Goal: Transaction & Acquisition: Book appointment/travel/reservation

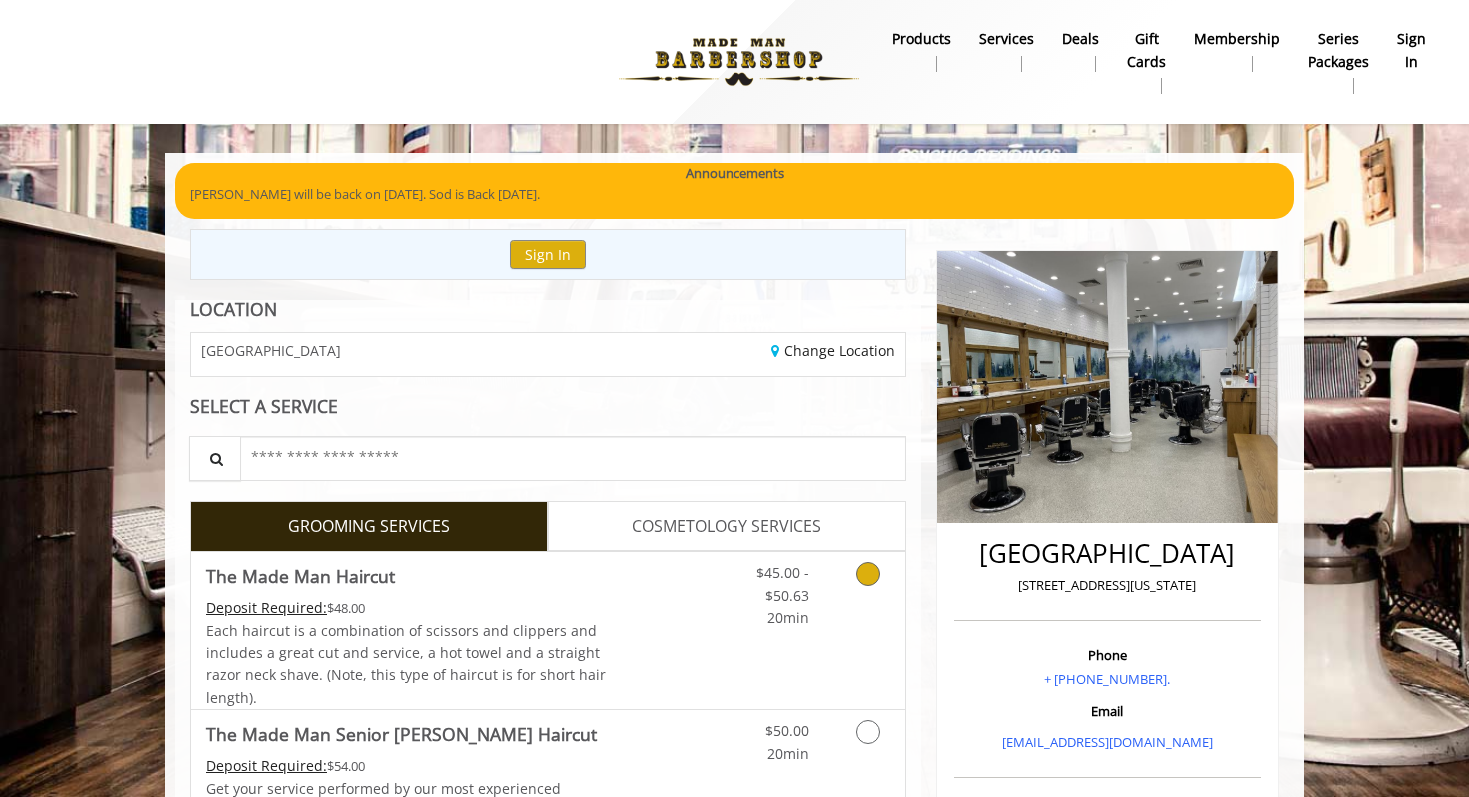
click at [868, 571] on icon "Grooming services" at bounding box center [869, 574] width 24 height 24
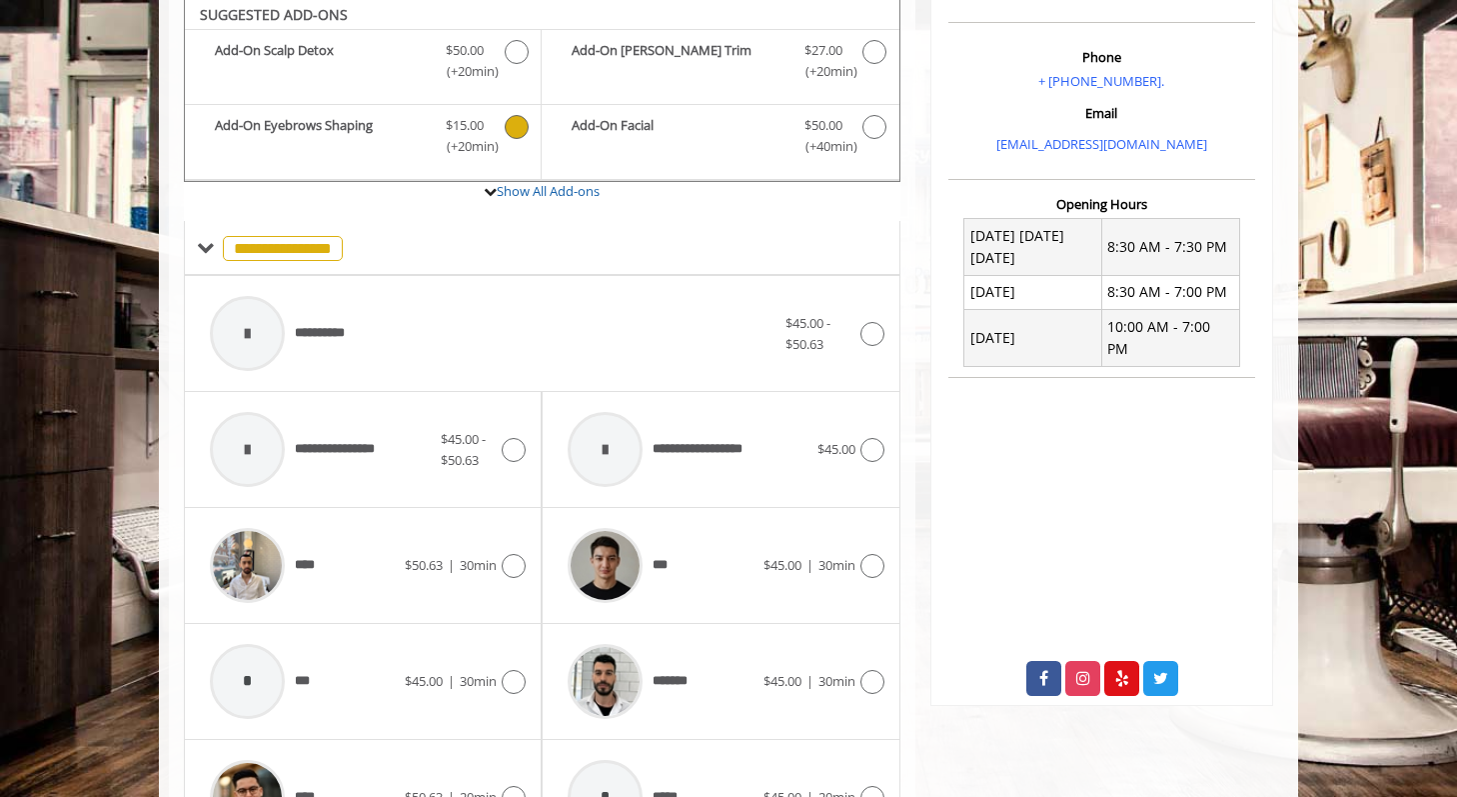
scroll to position [588, 0]
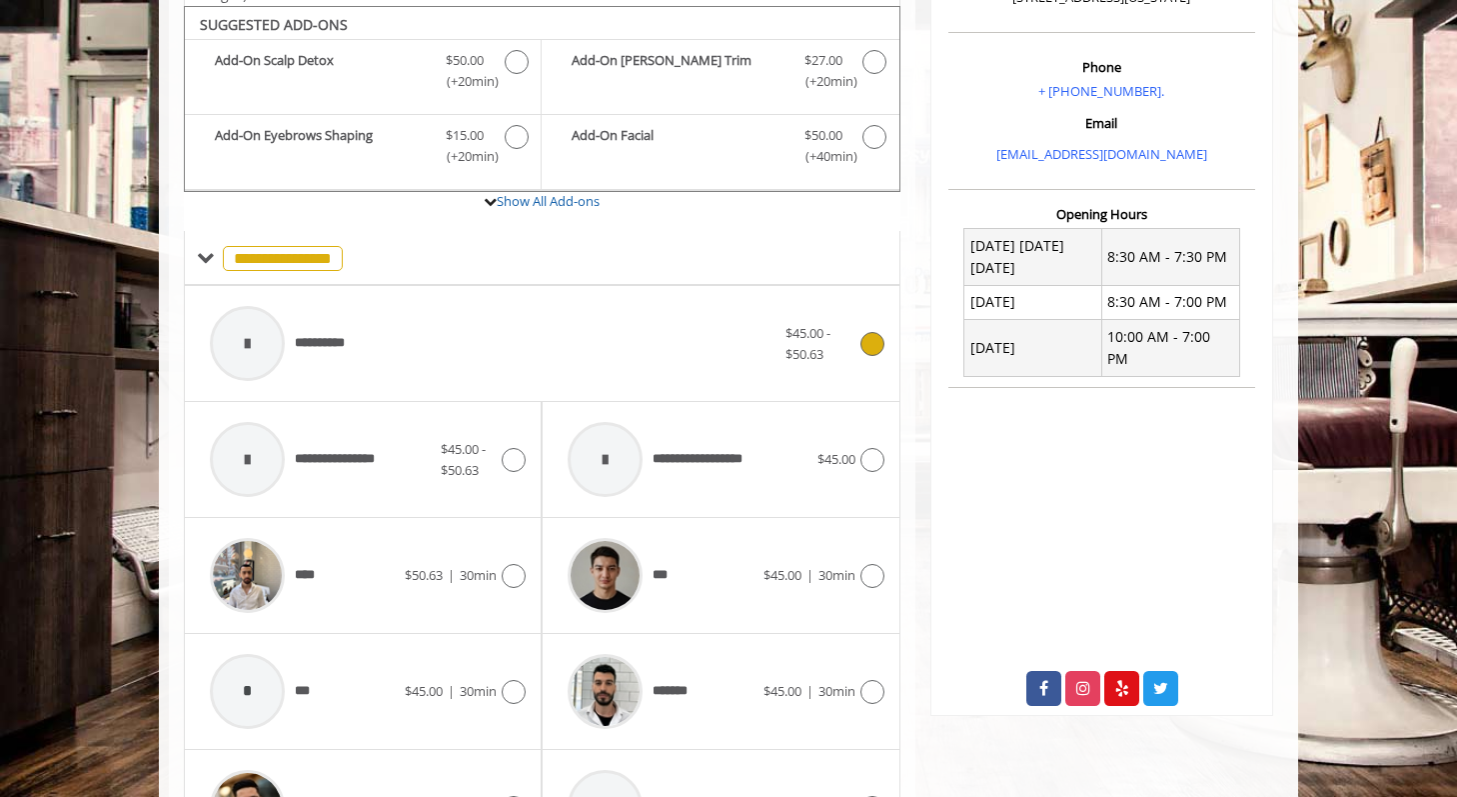
click at [560, 315] on div "**********" at bounding box center [493, 343] width 586 height 95
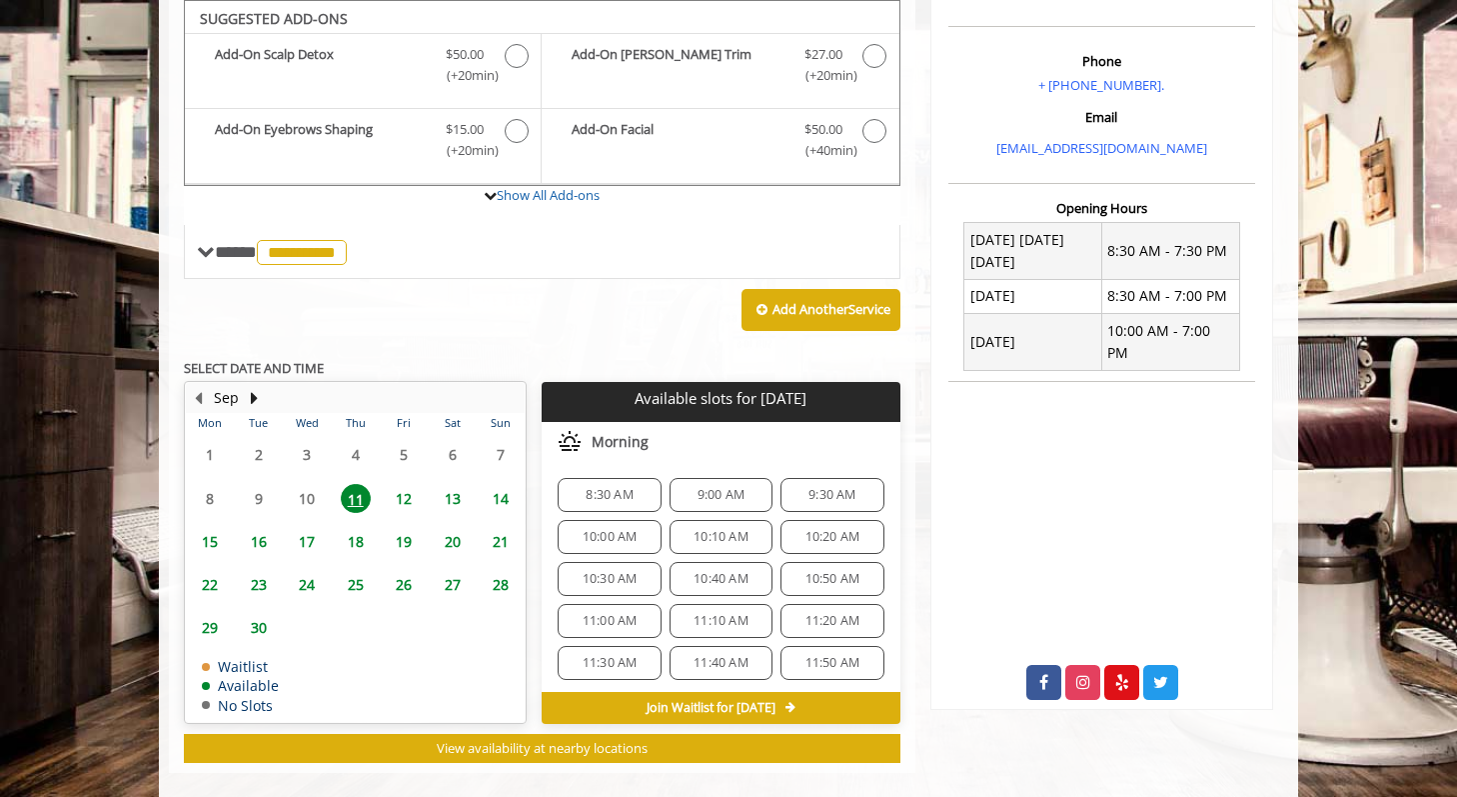
scroll to position [595, 0]
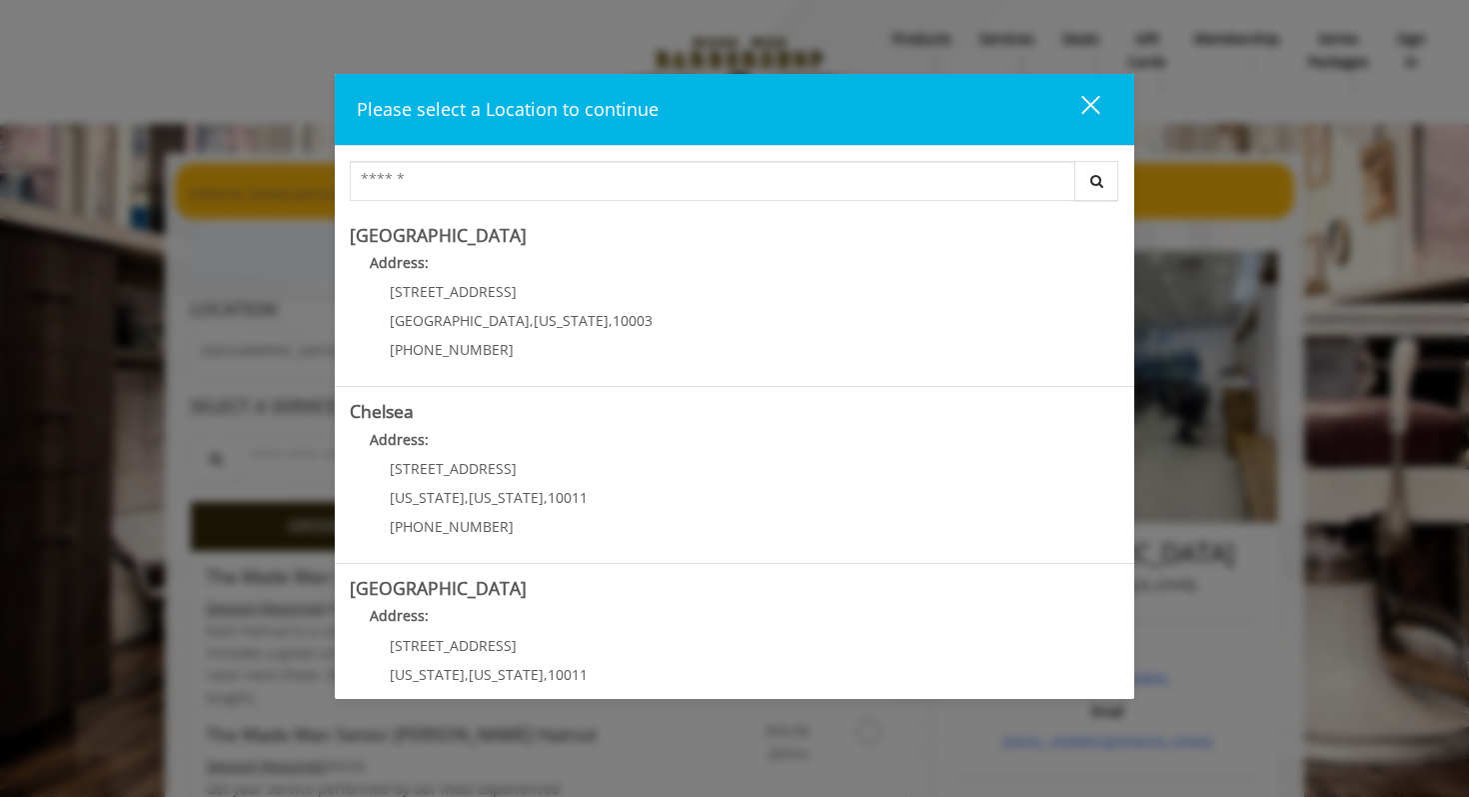
click at [1076, 87] on div "Please select a Location to continue close" at bounding box center [735, 110] width 800 height 72
click at [1087, 100] on div "close dialog" at bounding box center [1090, 105] width 19 height 19
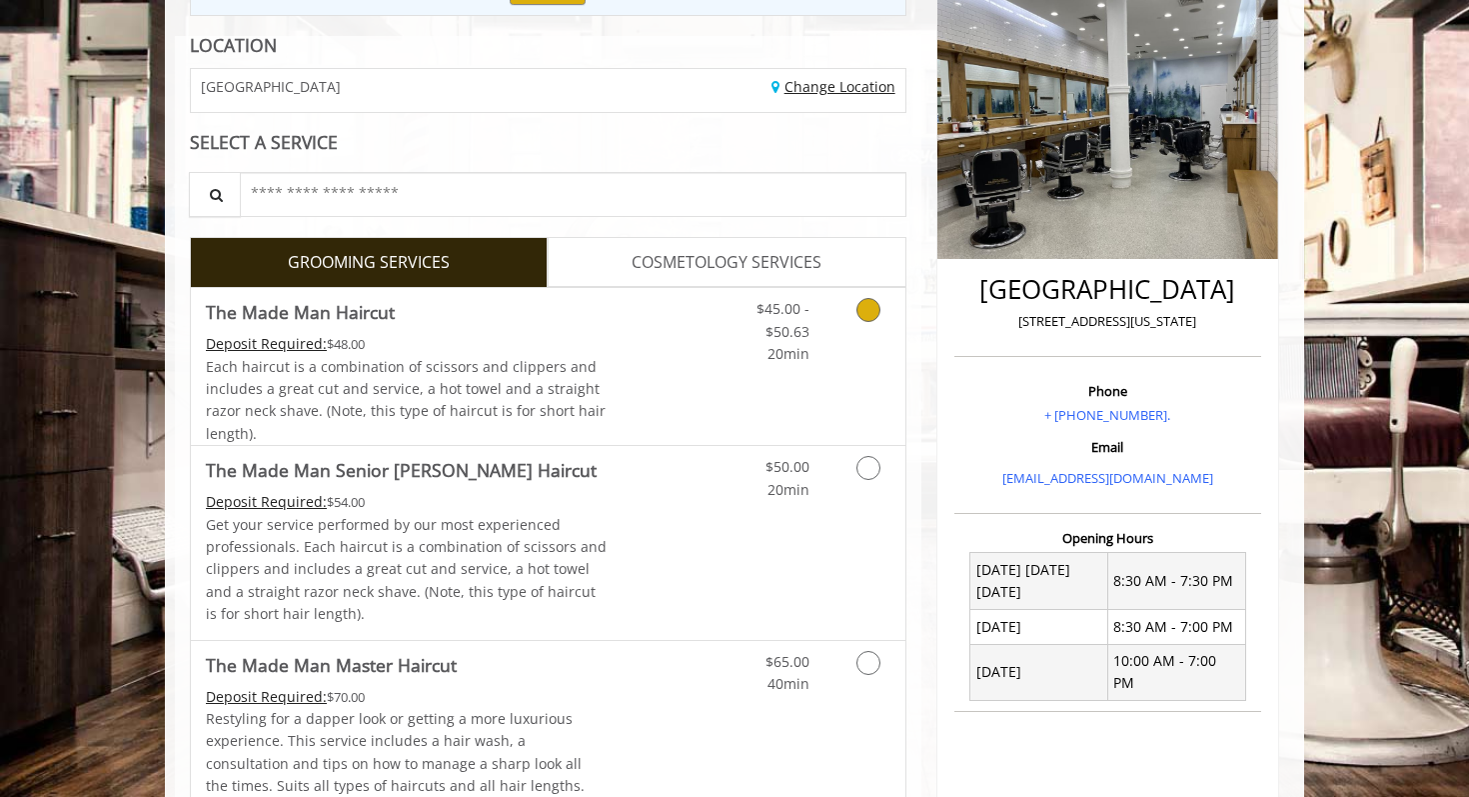
scroll to position [281, 0]
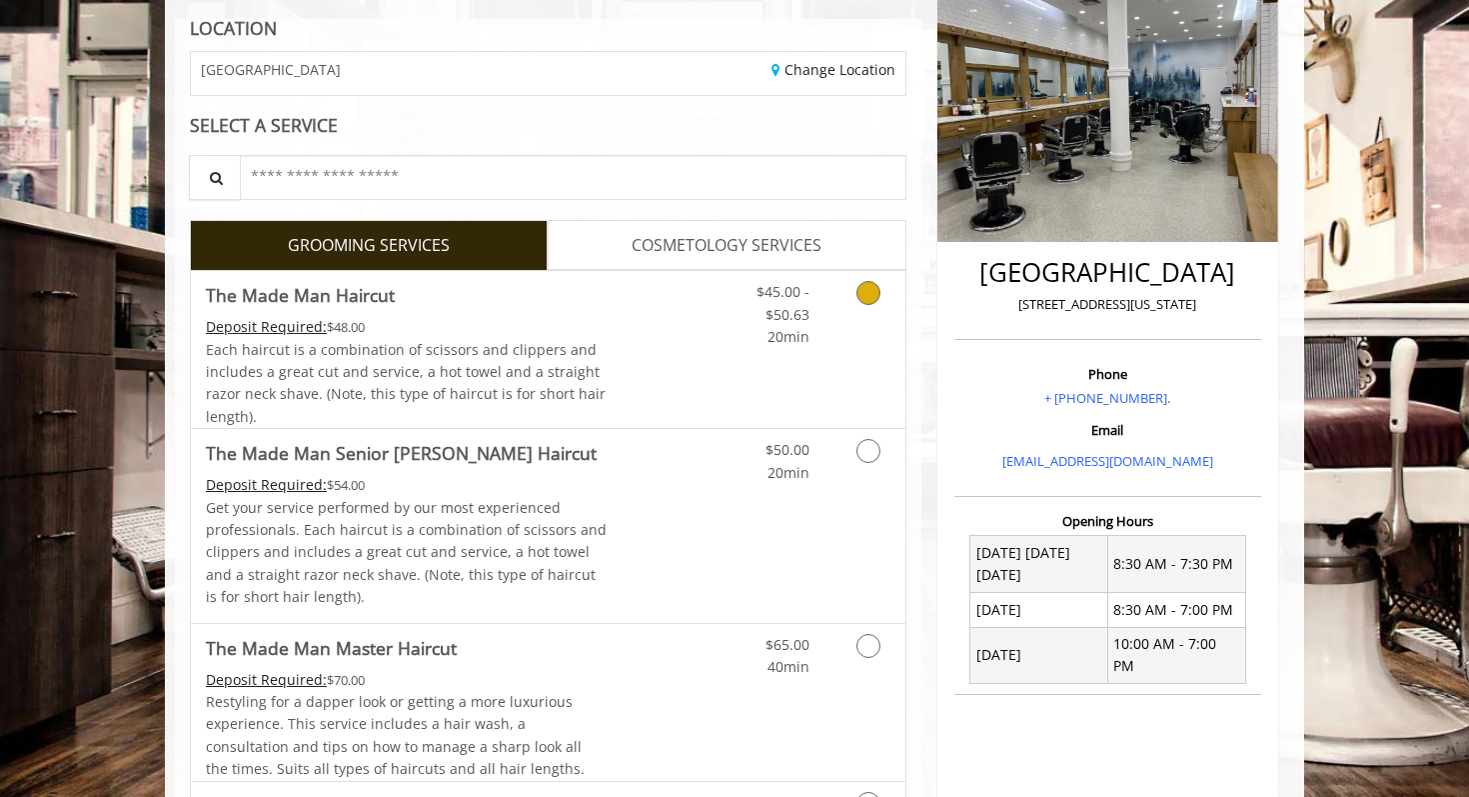
click at [738, 369] on div "$45.00 - $50.63 20min" at bounding box center [816, 349] width 179 height 157
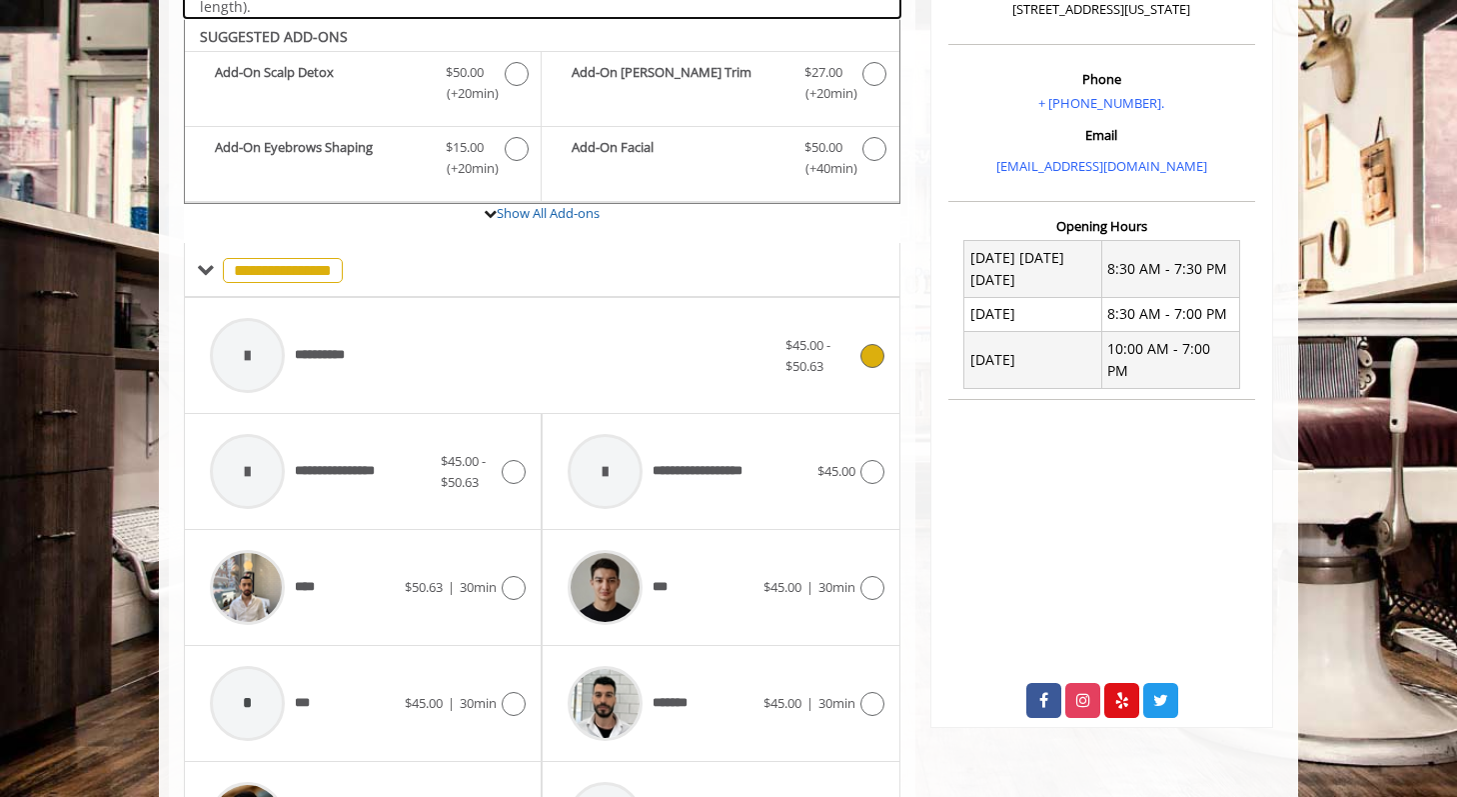
scroll to position [594, 0]
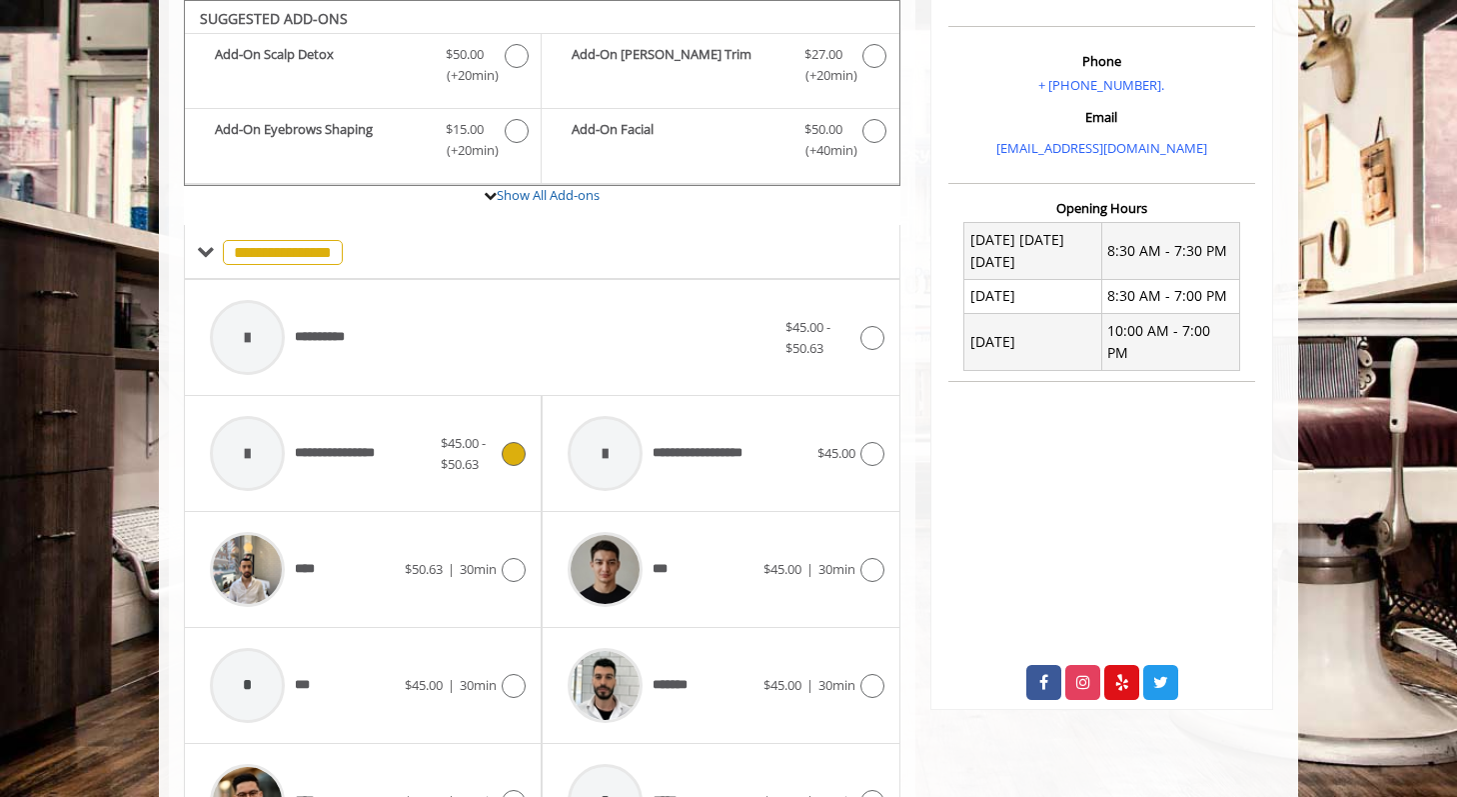
click at [497, 430] on div "**********" at bounding box center [363, 453] width 326 height 95
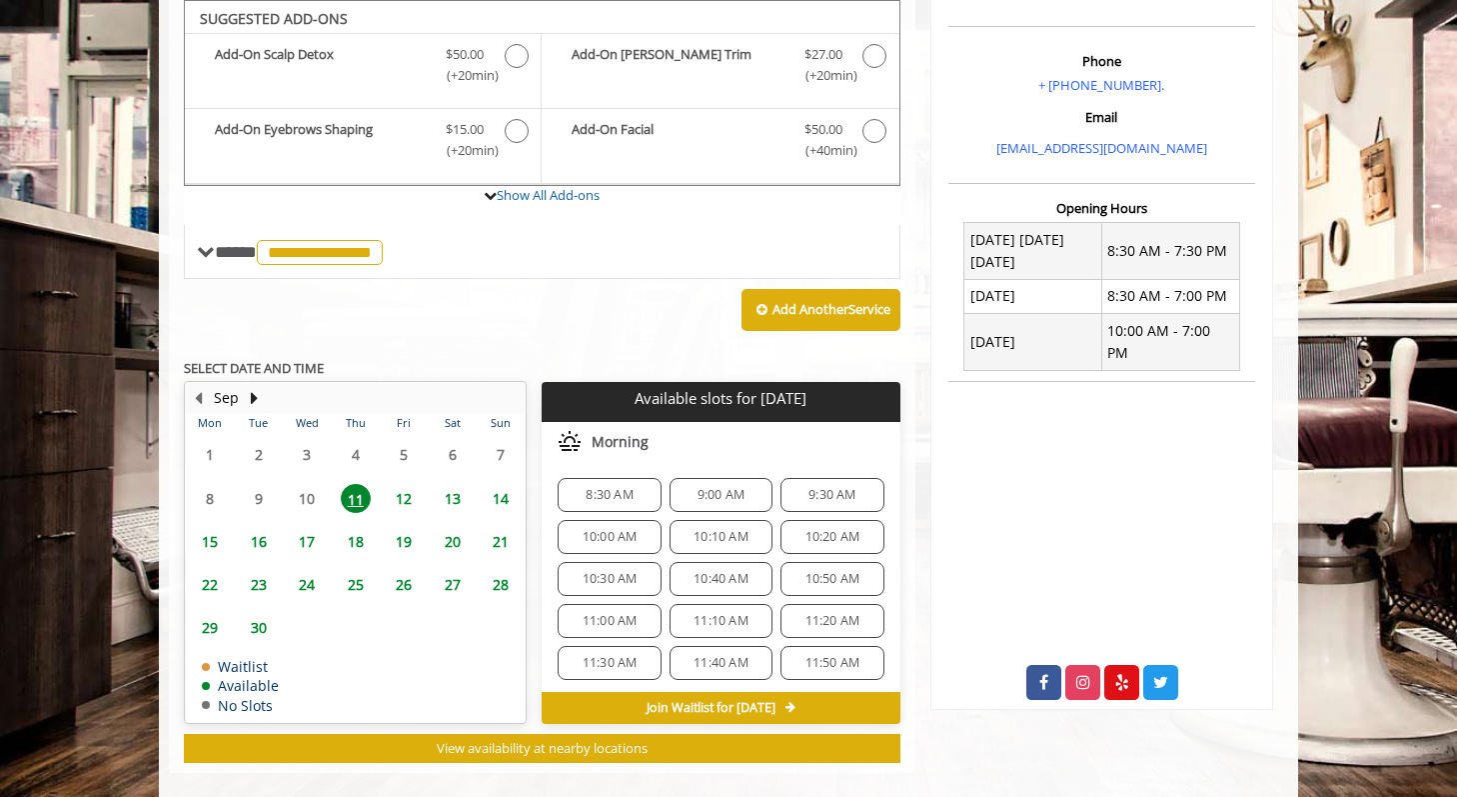
scroll to position [595, 0]
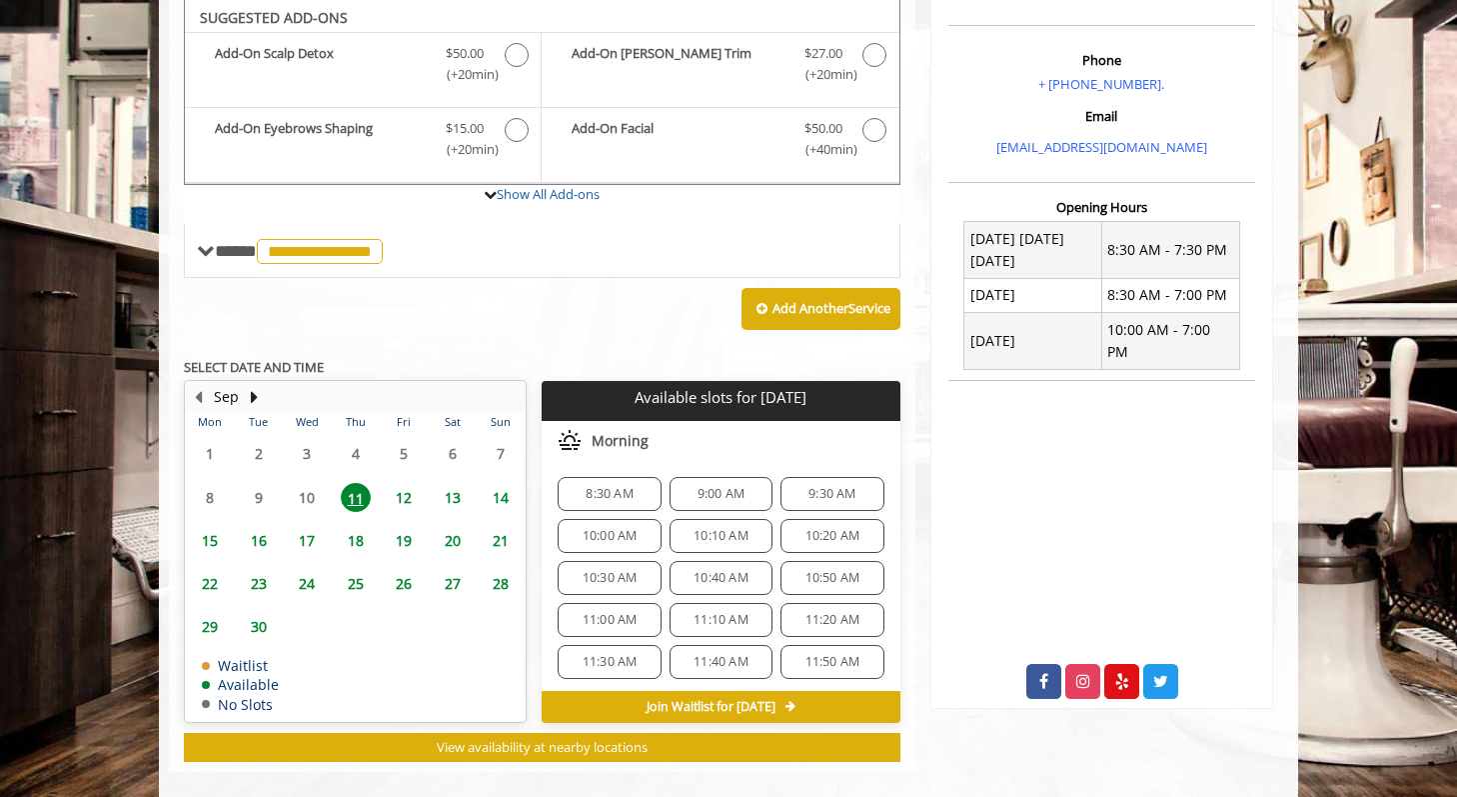
click at [648, 499] on span "8:30 AM" at bounding box center [609, 494] width 85 height 16
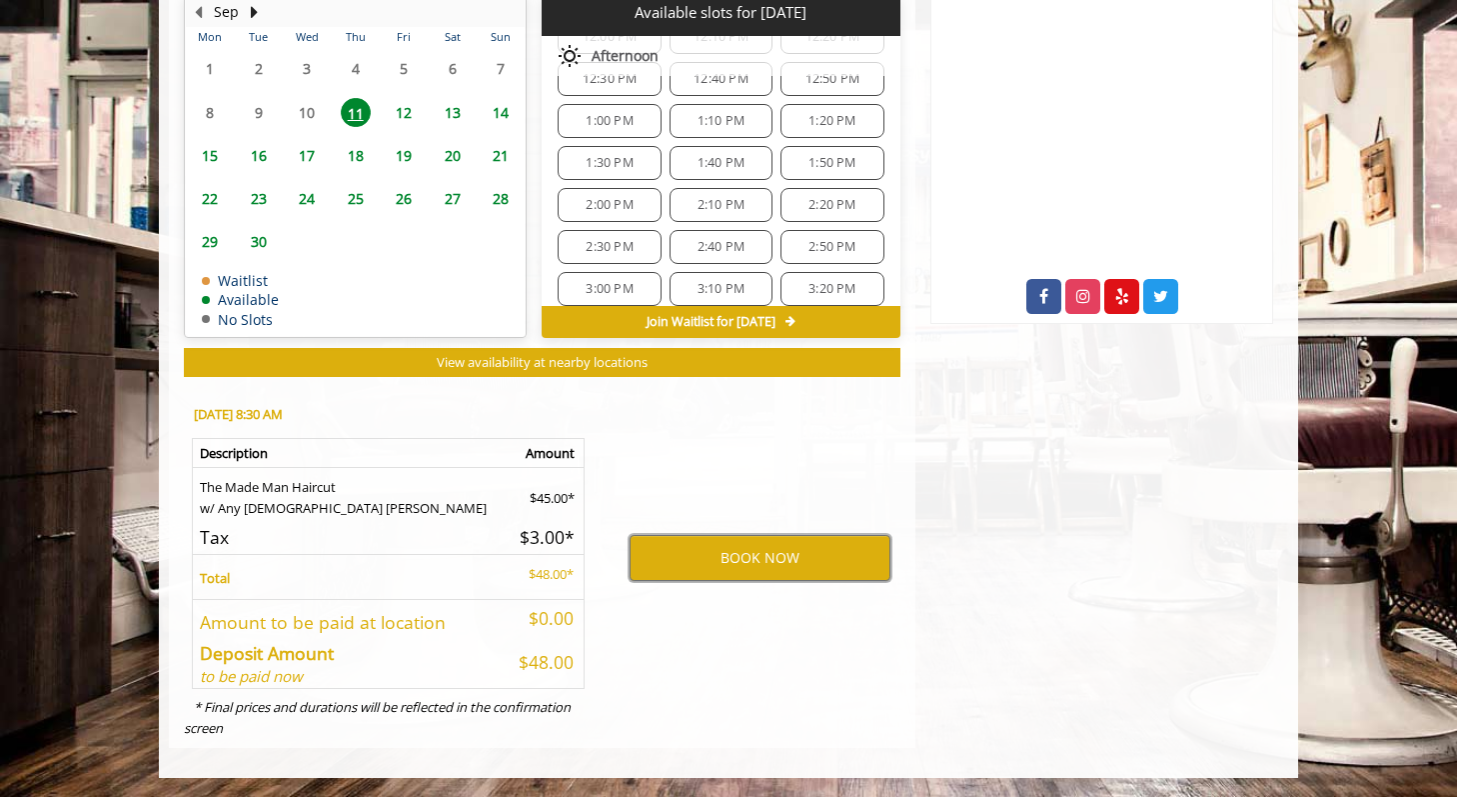
scroll to position [376, 0]
click at [730, 263] on span "3:10 PM" at bounding box center [721, 259] width 47 height 16
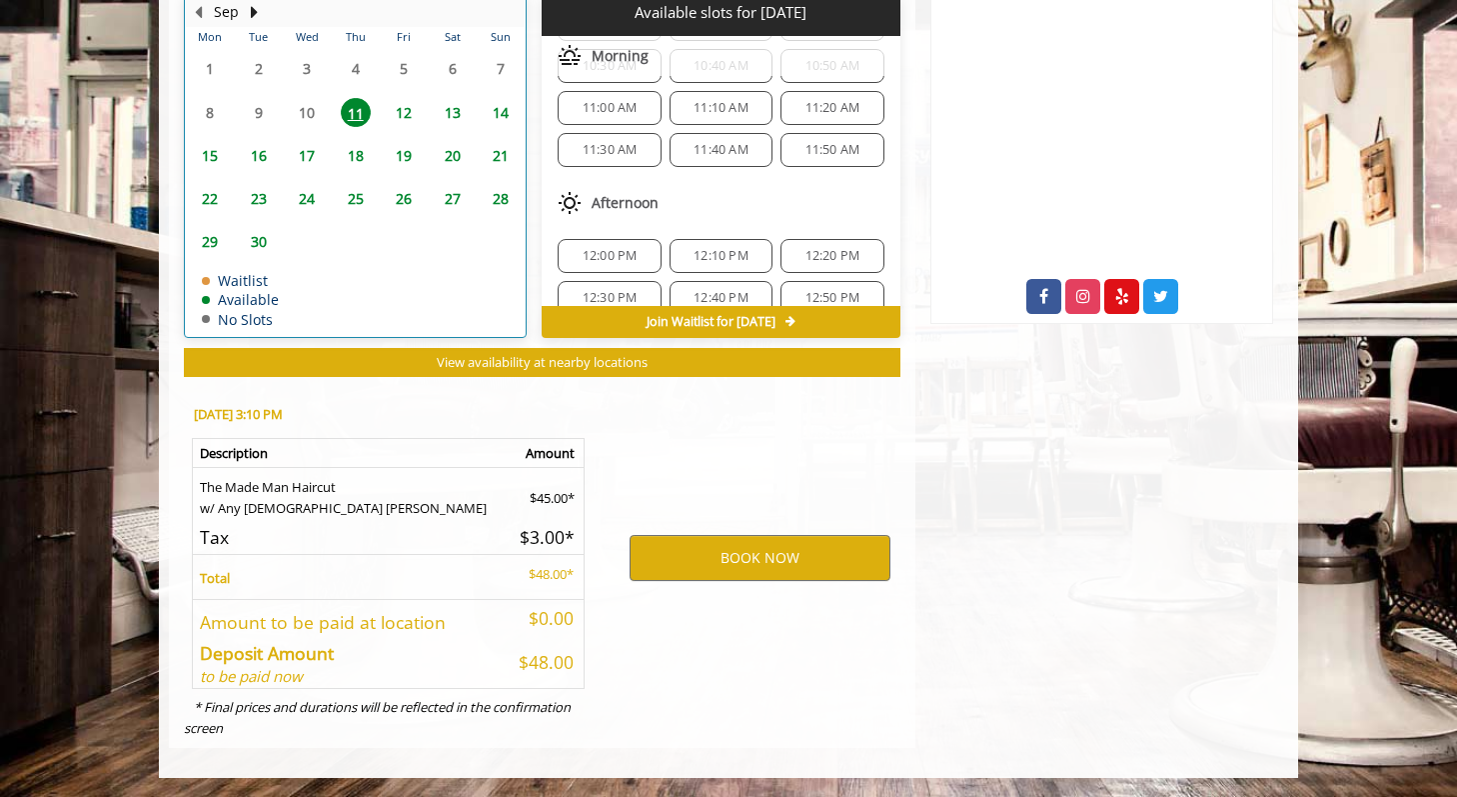
click at [398, 125] on td "12" at bounding box center [404, 112] width 48 height 43
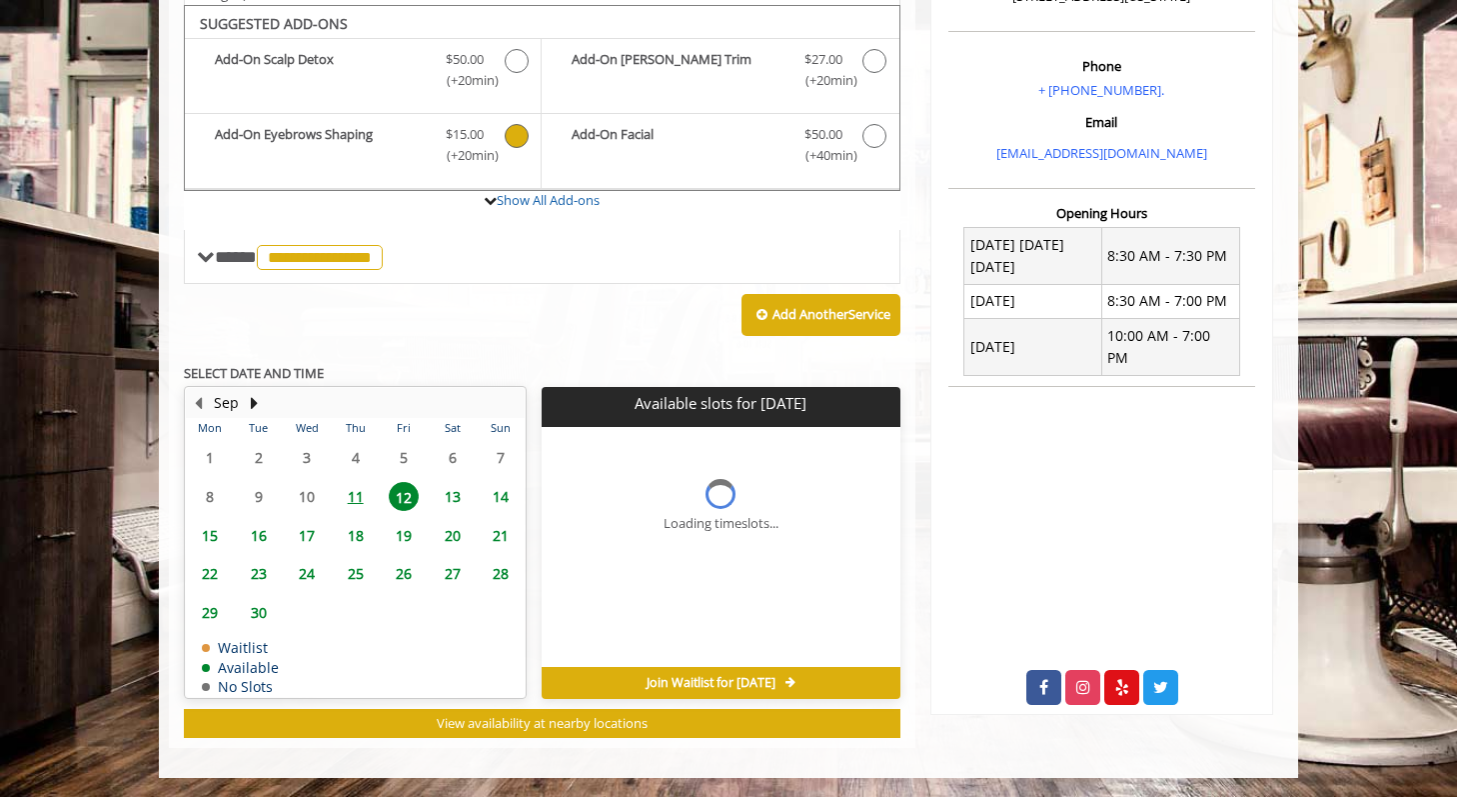
scroll to position [0, 0]
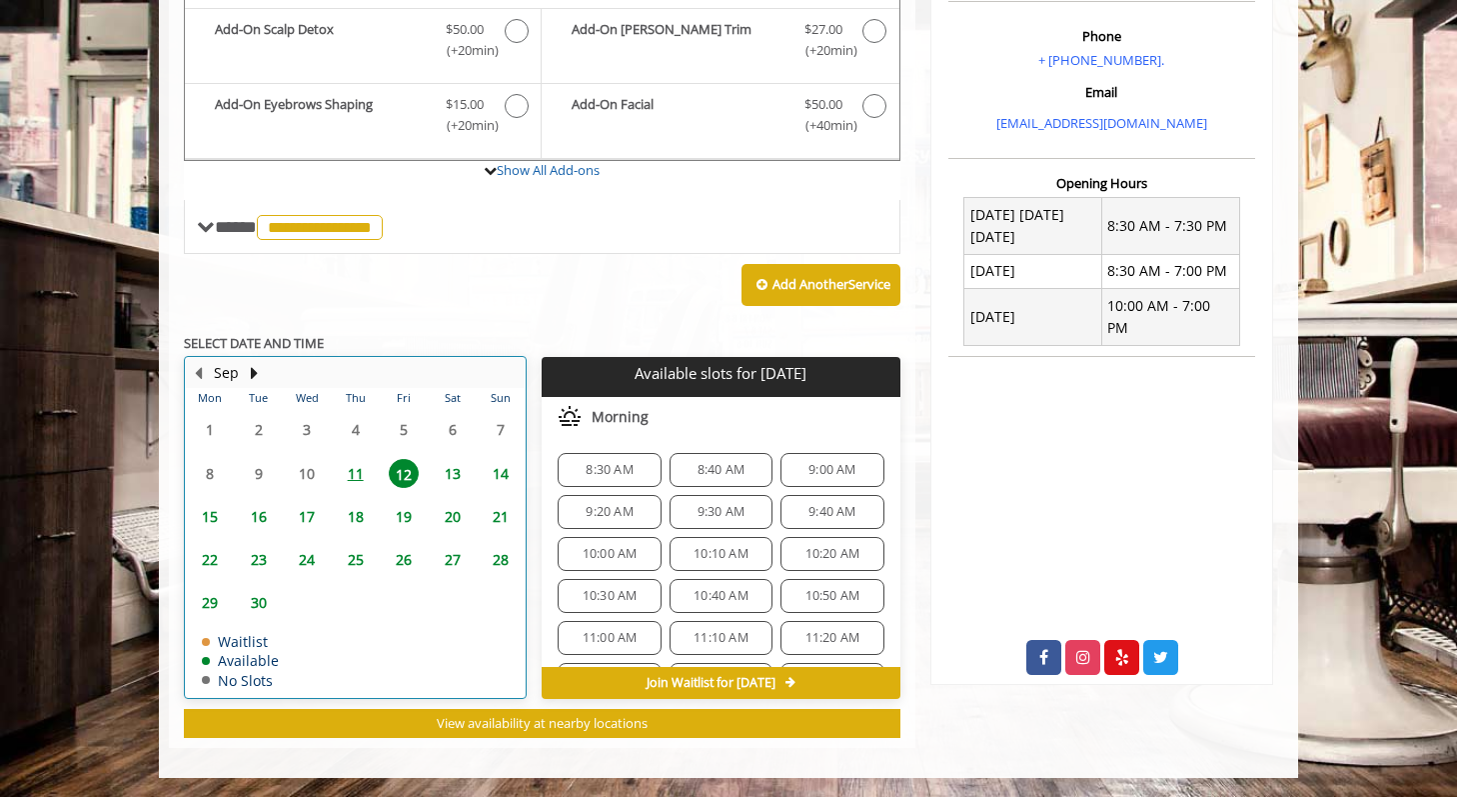
click at [385, 514] on div "19" at bounding box center [404, 516] width 40 height 29
click at [355, 554] on span "25" at bounding box center [356, 559] width 30 height 29
